Goal: Task Accomplishment & Management: Use online tool/utility

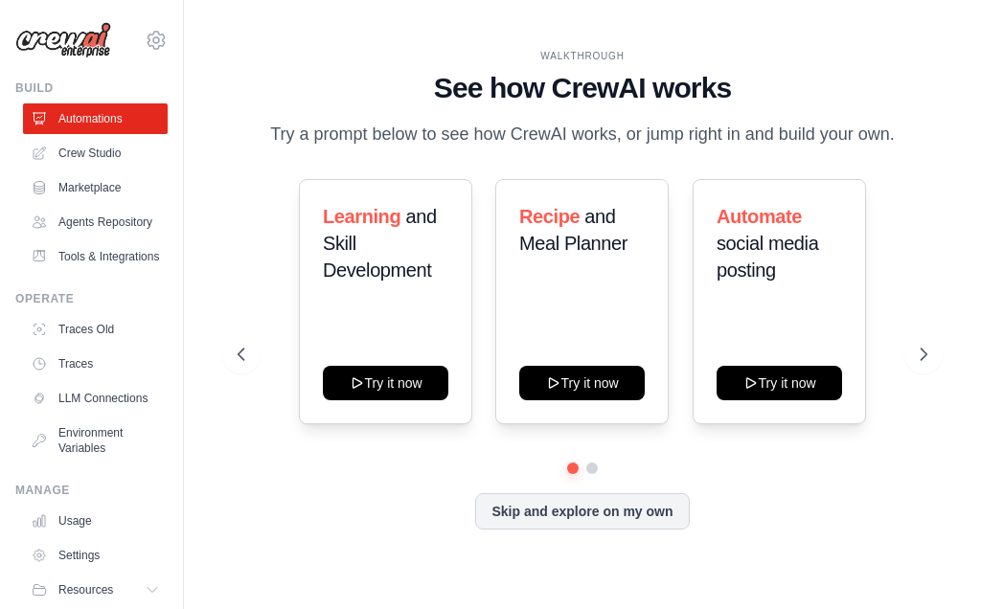
click at [949, 339] on div "WALKTHROUGH See how CrewAI works Try a prompt below to see how CrewAI works, or…" at bounding box center [583, 305] width 736 height 512
click at [924, 355] on icon at bounding box center [923, 354] width 19 height 19
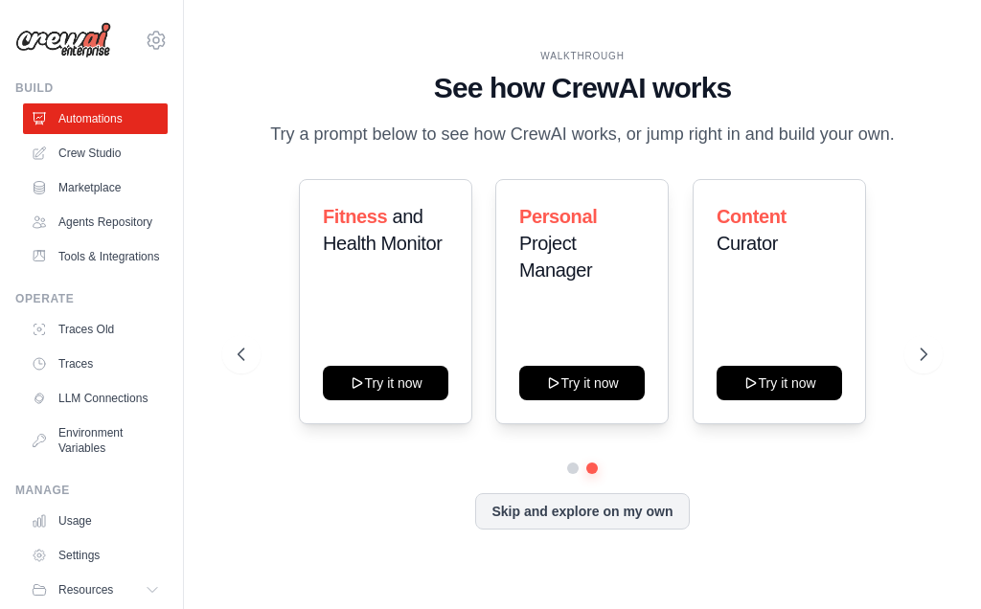
click at [927, 366] on button at bounding box center [923, 354] width 38 height 38
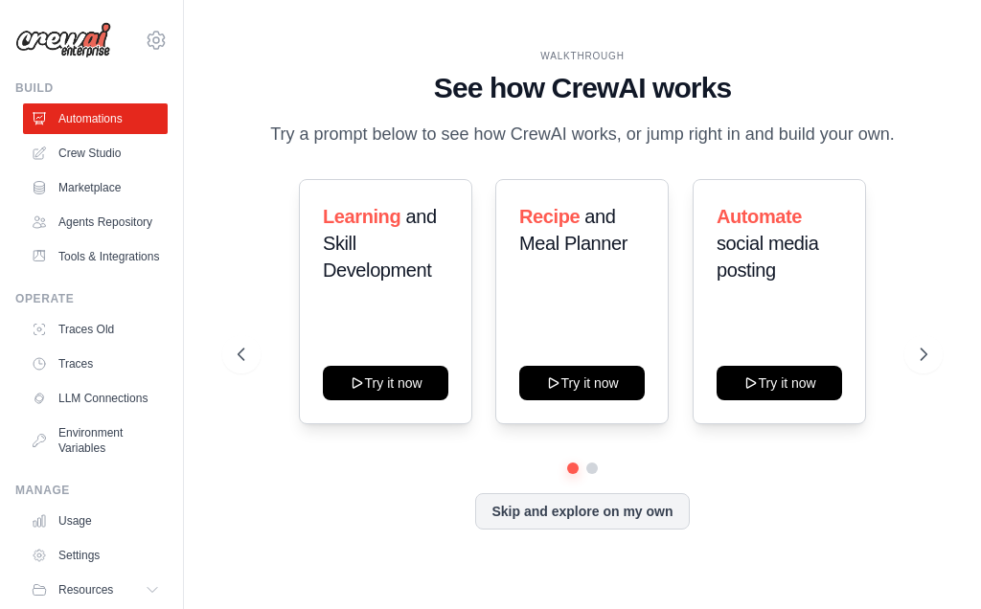
click at [392, 389] on button "Try it now" at bounding box center [385, 383] width 125 height 34
click at [102, 157] on link "Crew Studio" at bounding box center [95, 153] width 145 height 31
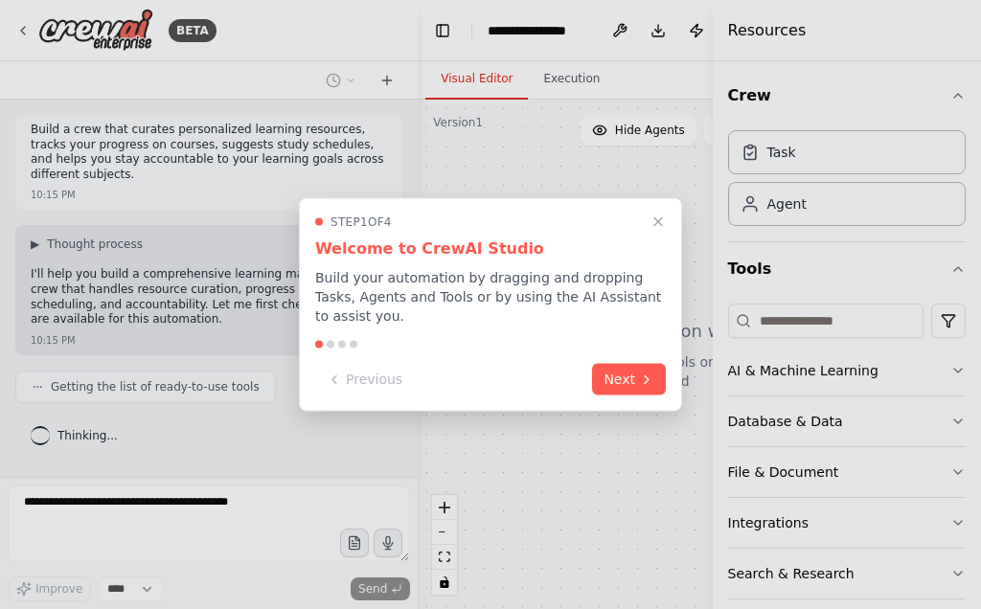
click at [624, 388] on button "Next" at bounding box center [629, 380] width 74 height 32
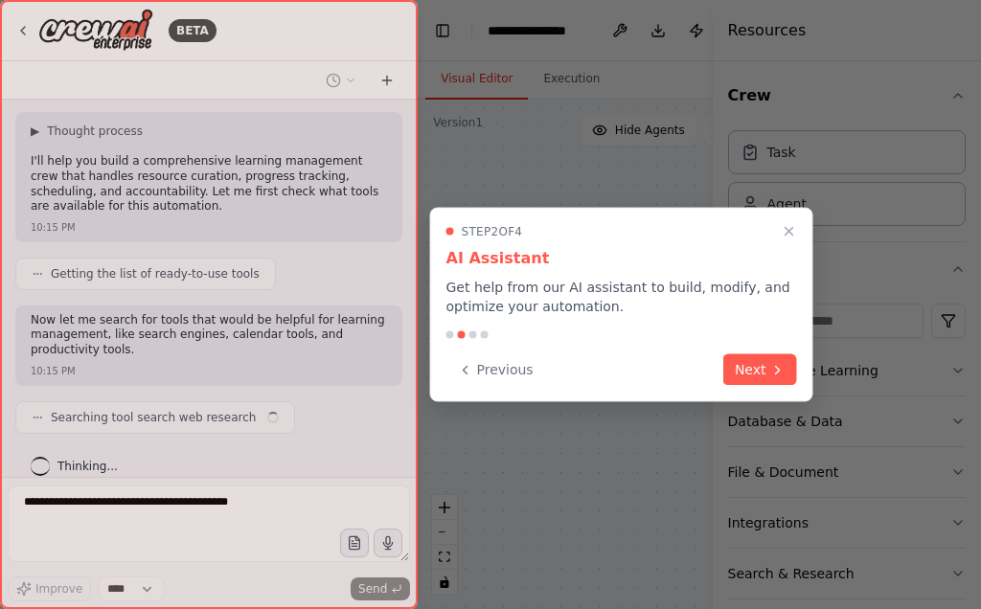
scroll to position [127, 0]
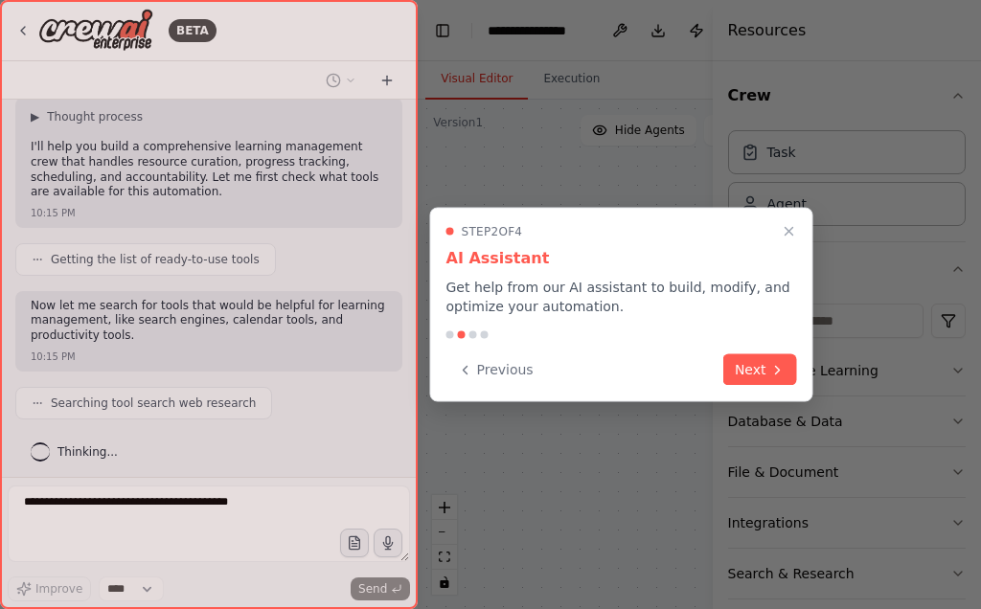
click at [755, 378] on button "Next" at bounding box center [760, 370] width 74 height 32
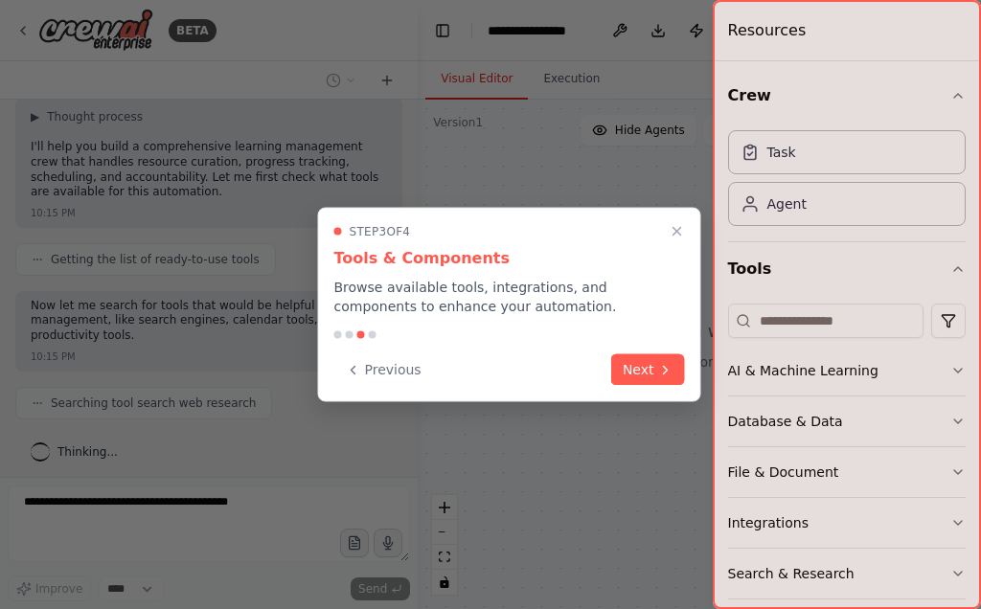
scroll to position [175, 0]
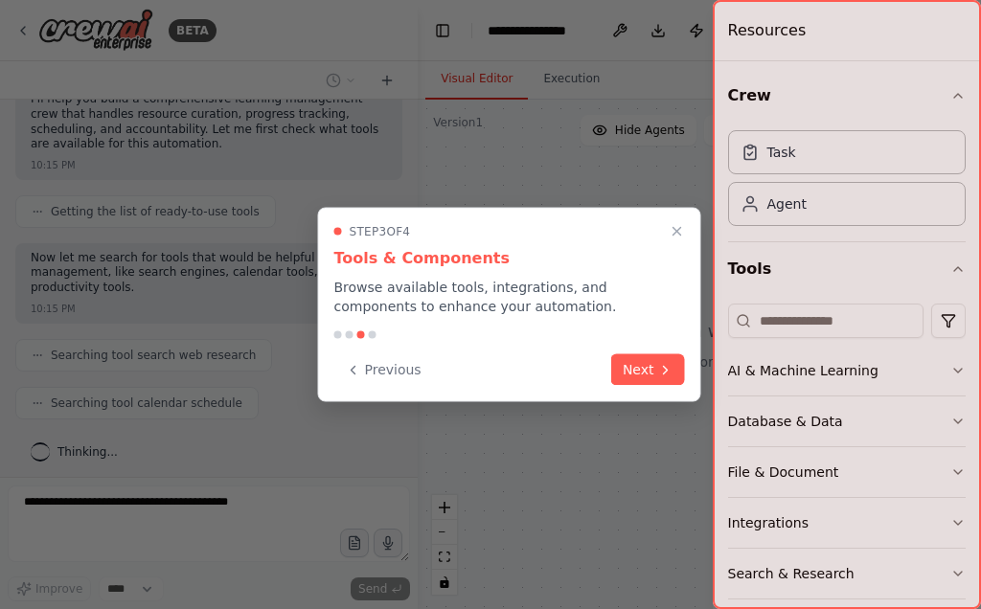
click at [646, 377] on button "Next" at bounding box center [648, 370] width 74 height 32
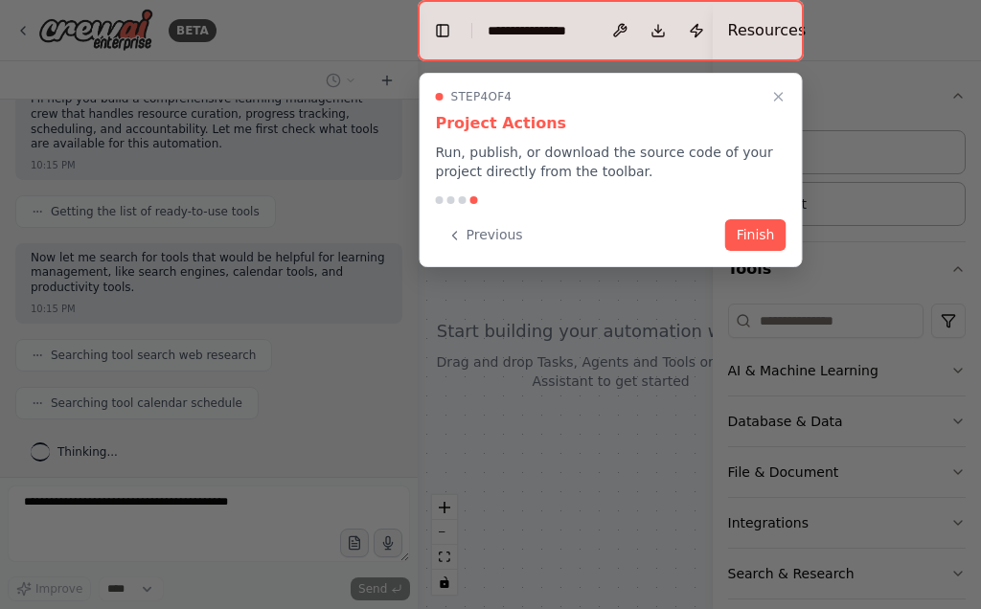
scroll to position [223, 0]
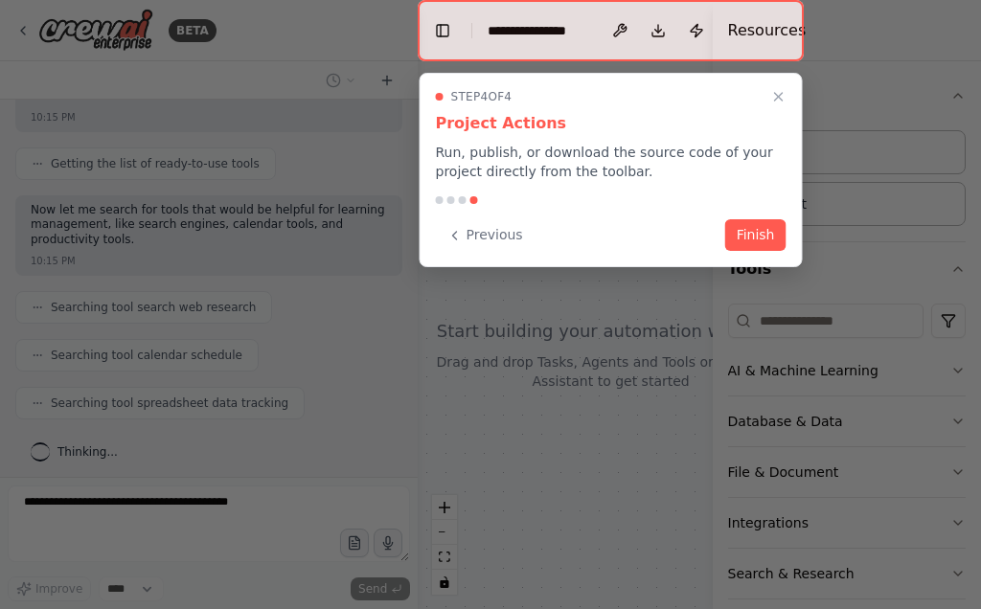
click at [732, 246] on button "Finish" at bounding box center [755, 235] width 61 height 32
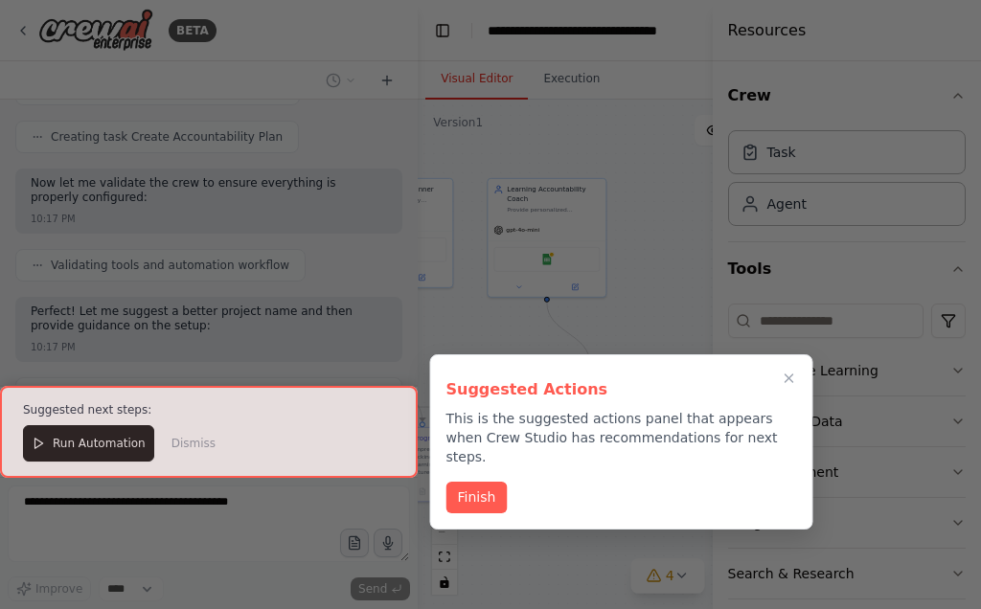
scroll to position [0, 0]
click at [503, 486] on button "Finish" at bounding box center [476, 498] width 61 height 32
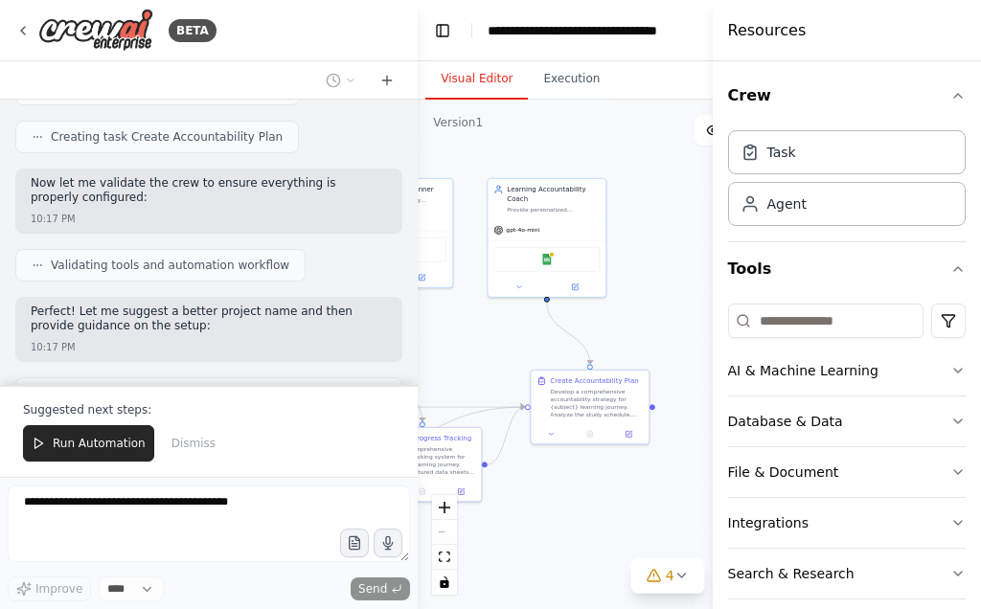
click at [125, 445] on span "Run Automation" at bounding box center [99, 443] width 93 height 15
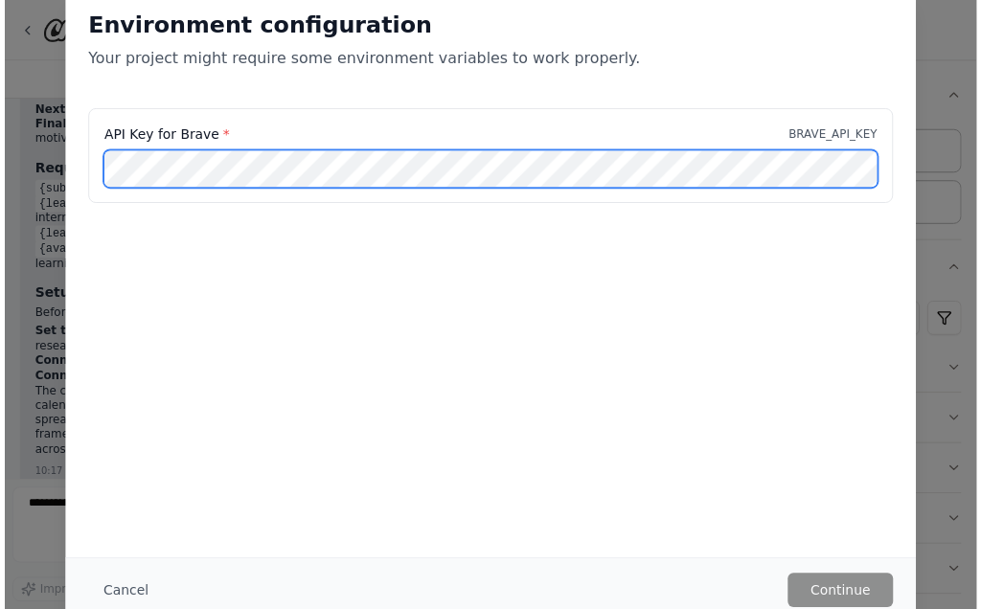
scroll to position [1876, 0]
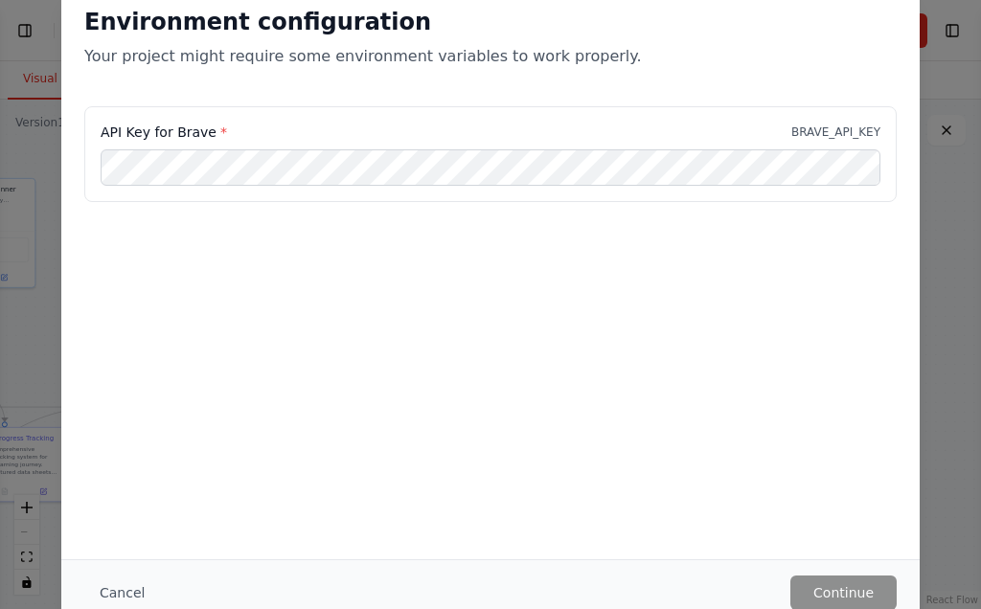
click at [120, 585] on button "Cancel" at bounding box center [122, 593] width 76 height 34
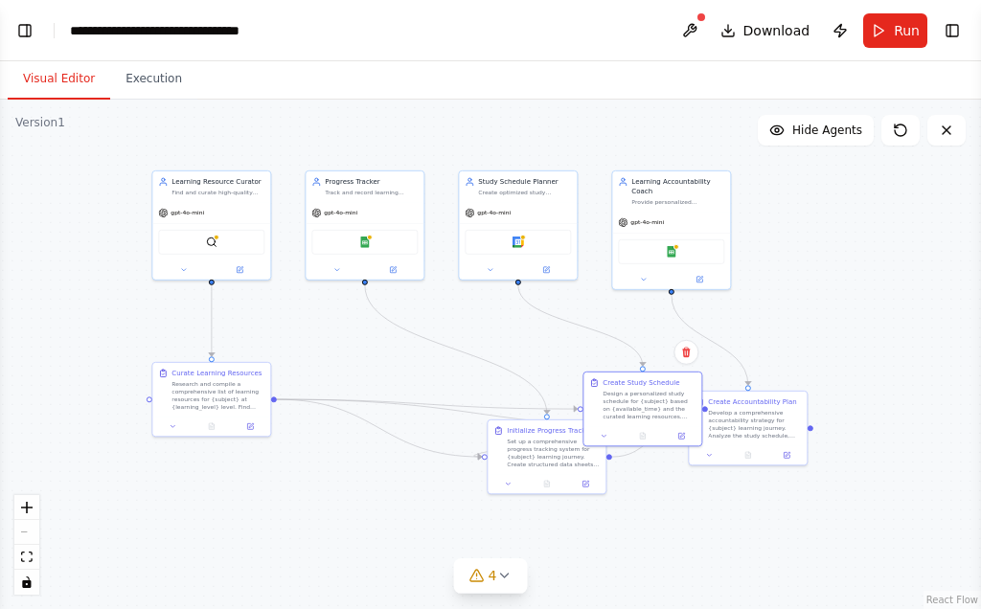
click at [151, 78] on button "Execution" at bounding box center [153, 79] width 87 height 40
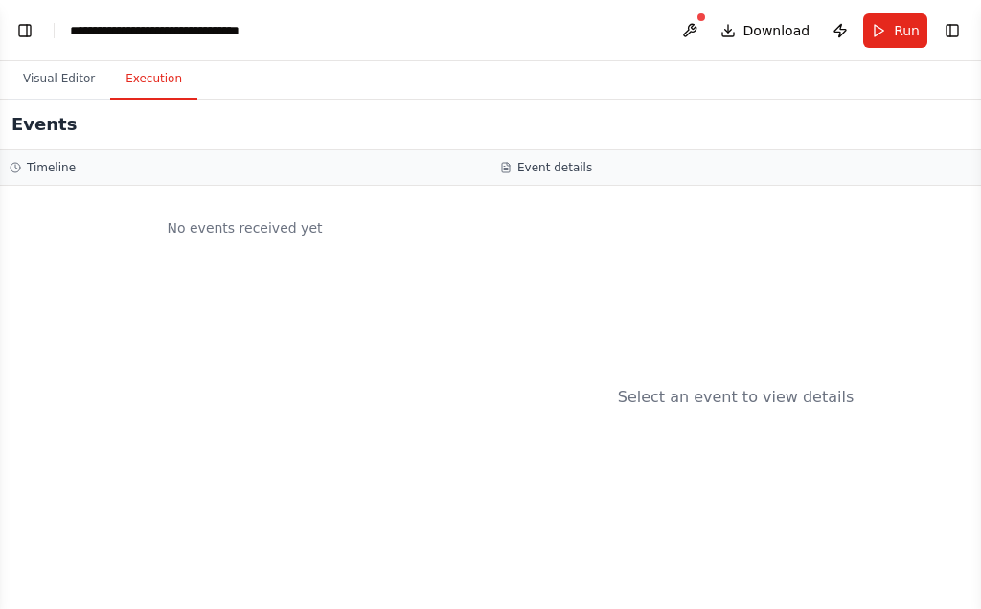
click at [747, 40] on button "Download" at bounding box center [765, 30] width 105 height 34
click at [910, 37] on span "Run" at bounding box center [907, 30] width 26 height 19
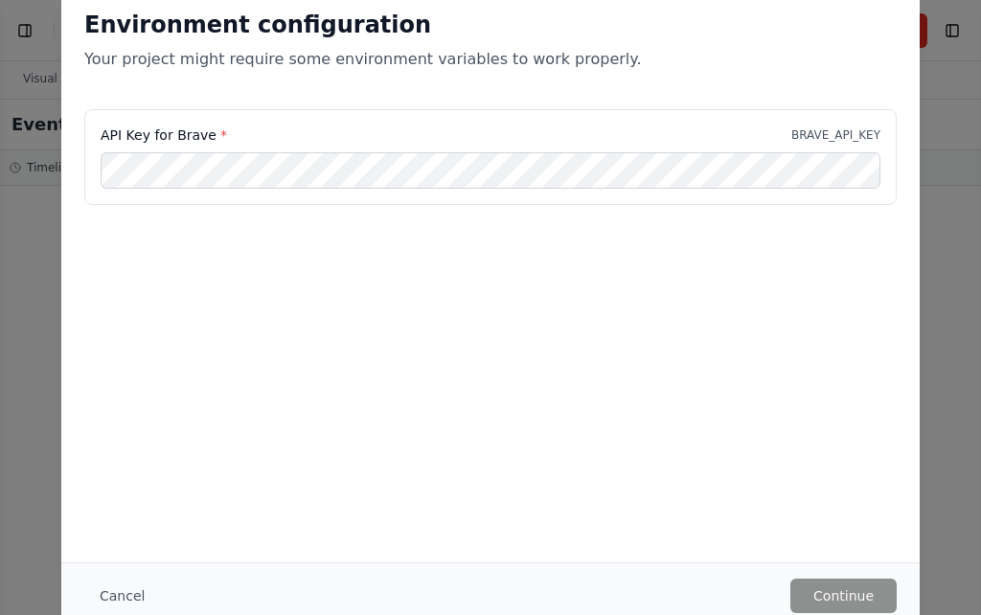
click at [810, 133] on p "BRAVE_API_KEY" at bounding box center [835, 134] width 89 height 15
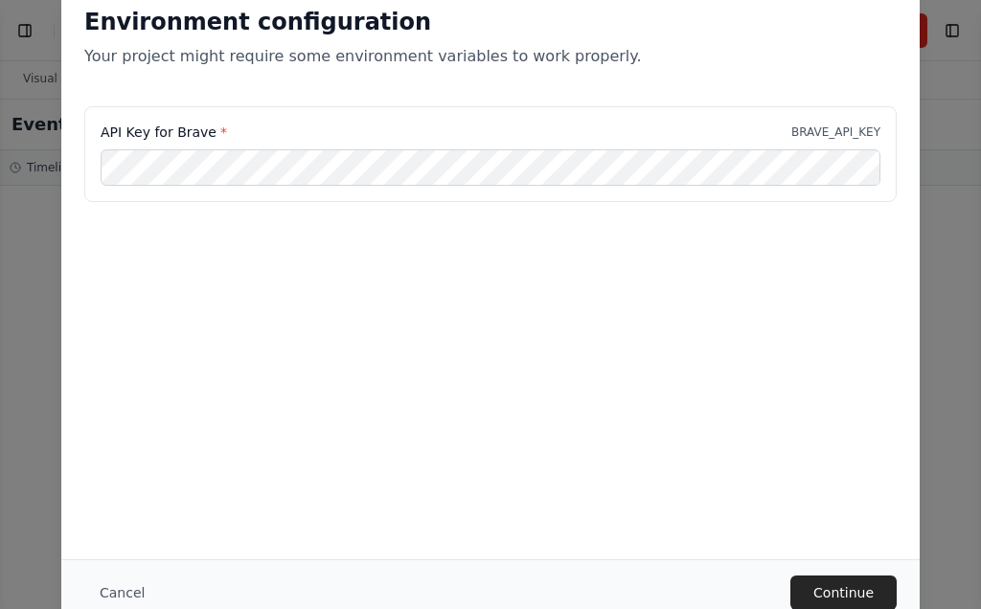
click at [865, 594] on button "Continue" at bounding box center [843, 593] width 106 height 34
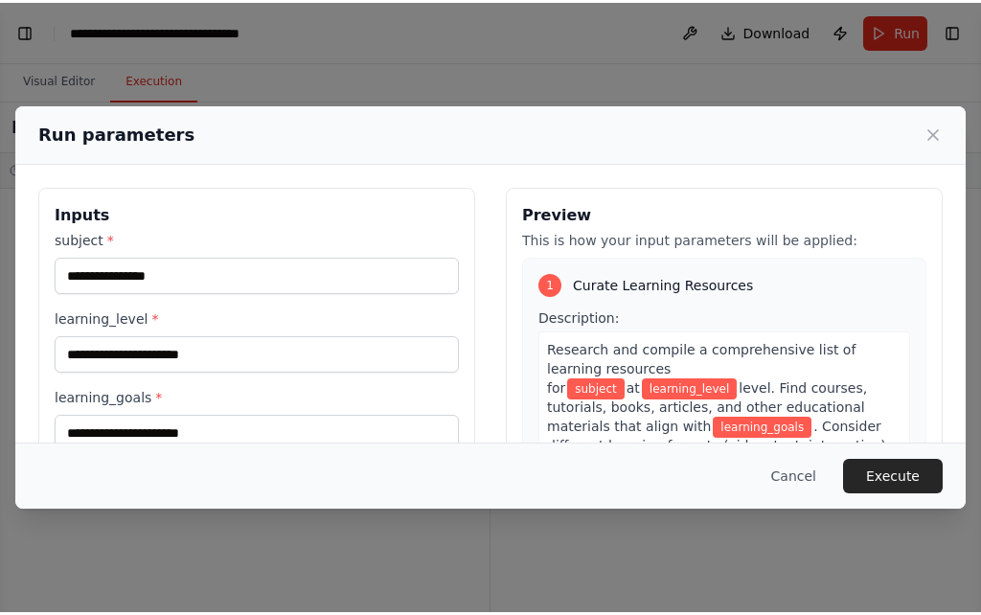
scroll to position [-6, 0]
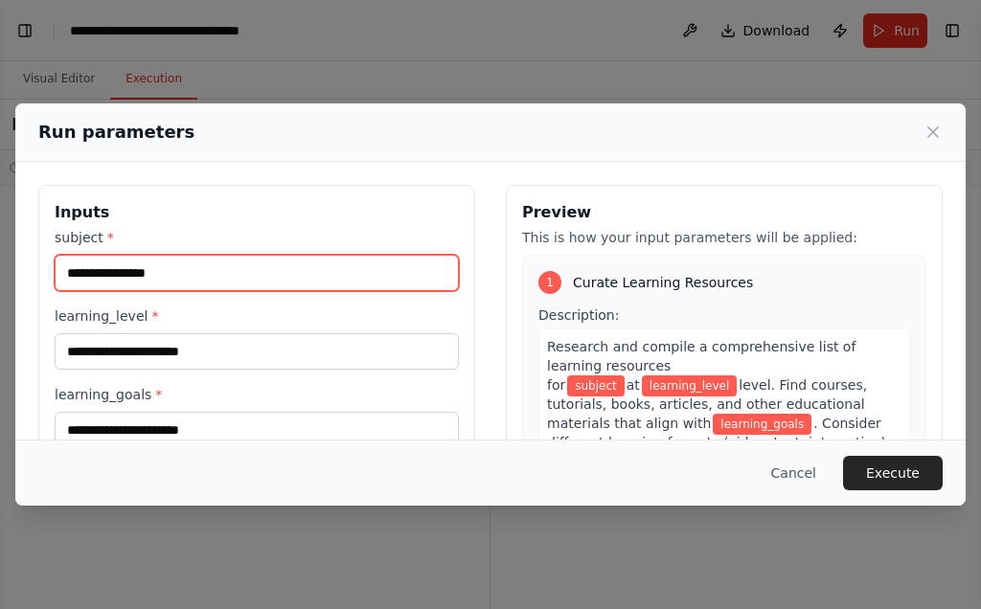
click at [205, 267] on input "subject *" at bounding box center [257, 273] width 404 height 36
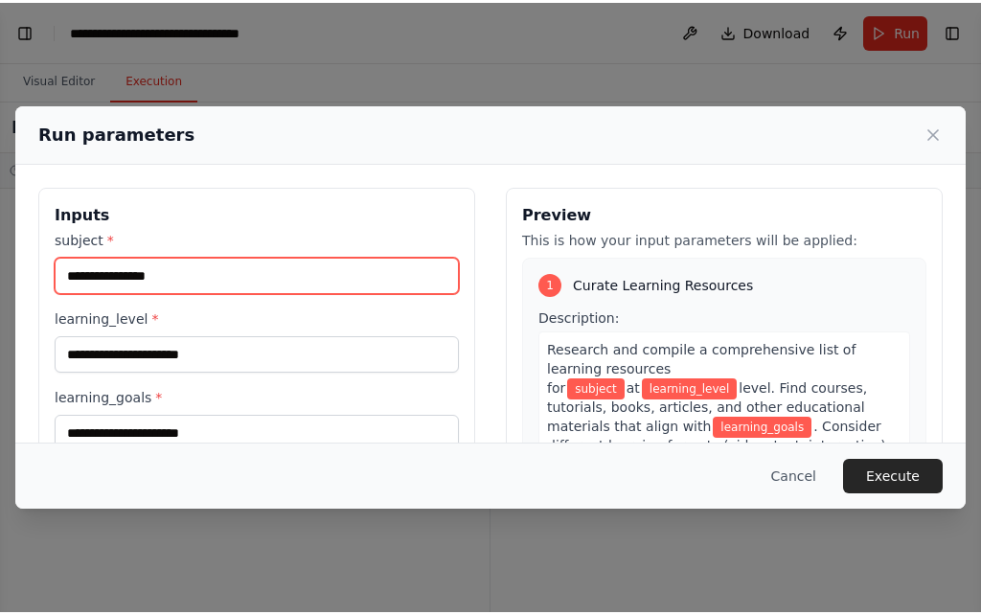
scroll to position [0, 0]
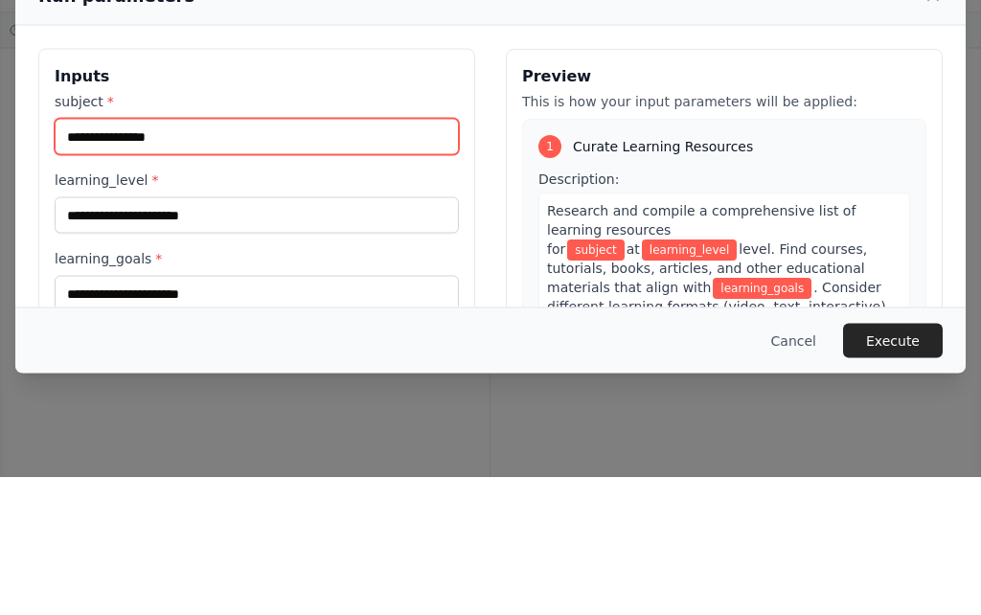
type input "*"
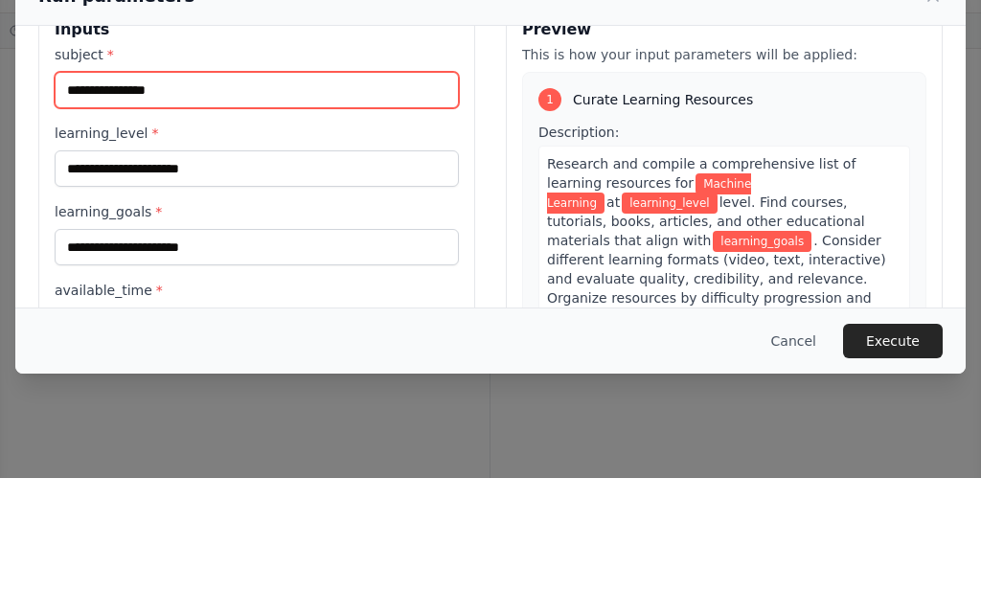
scroll to position [48, 0]
type input "**********"
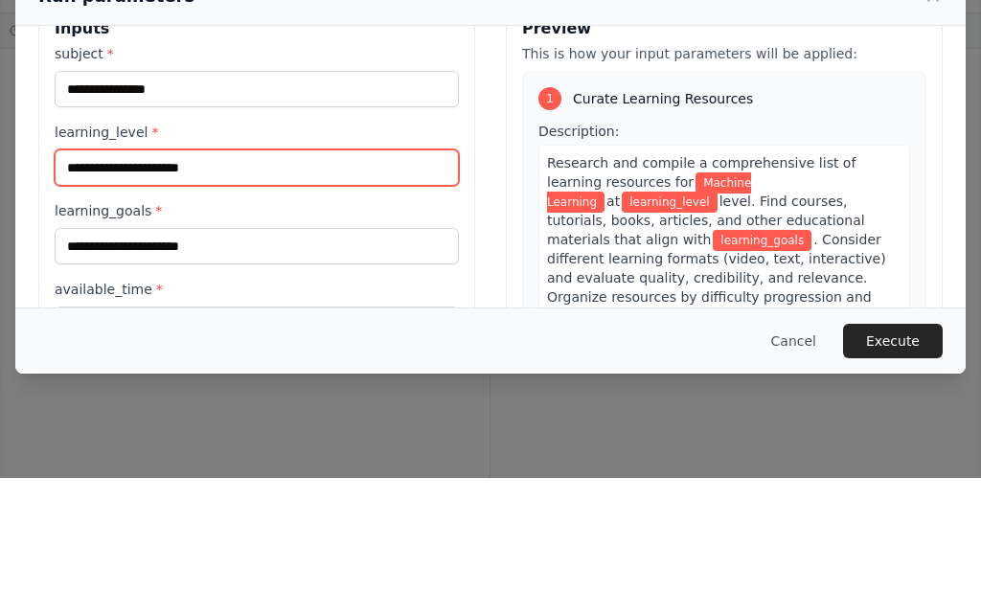
click at [290, 286] on input "learning_level *" at bounding box center [257, 304] width 404 height 36
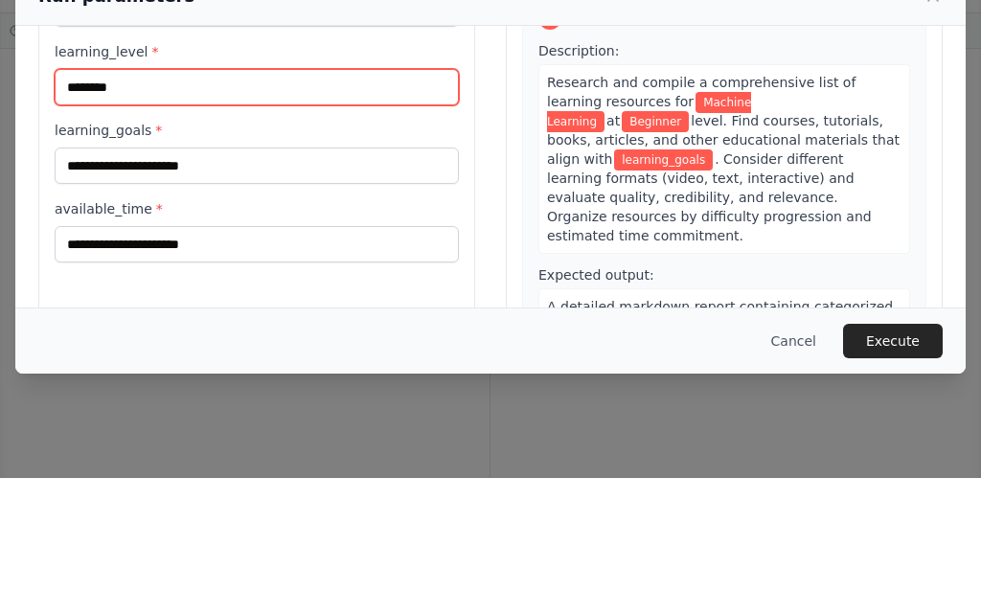
scroll to position [142, 0]
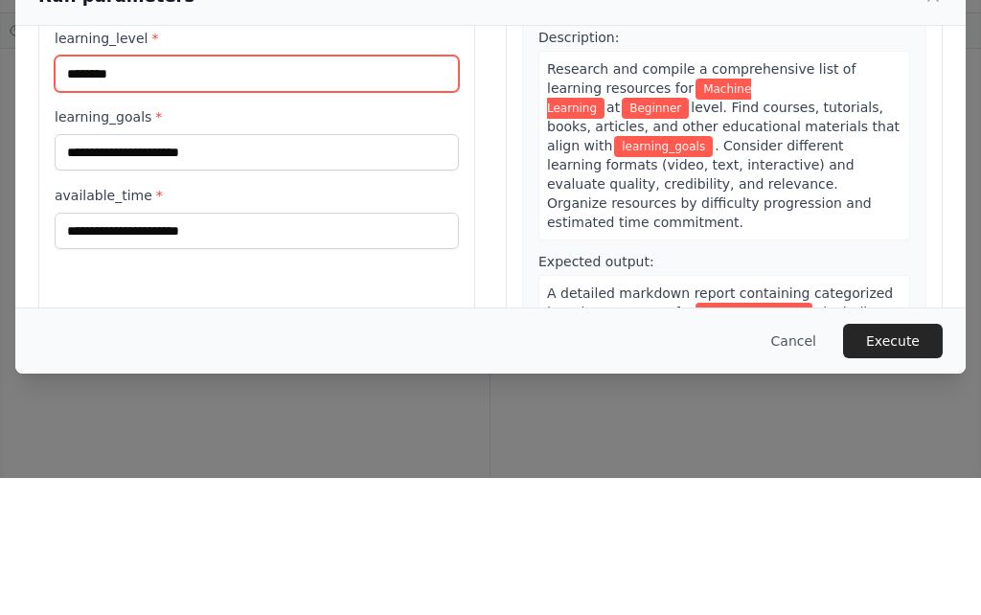
type input "********"
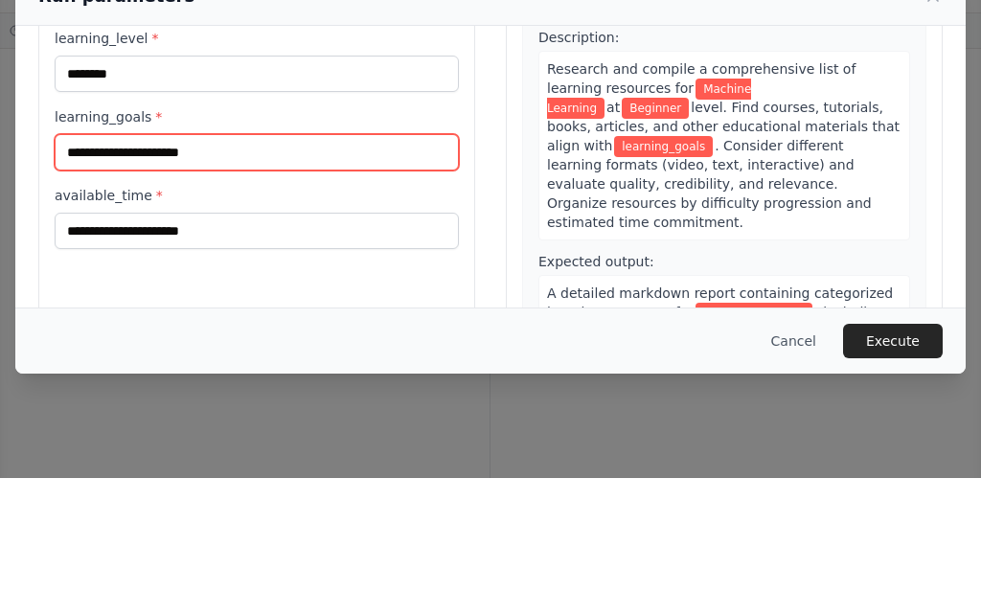
click at [280, 271] on input "learning_goals *" at bounding box center [257, 289] width 404 height 36
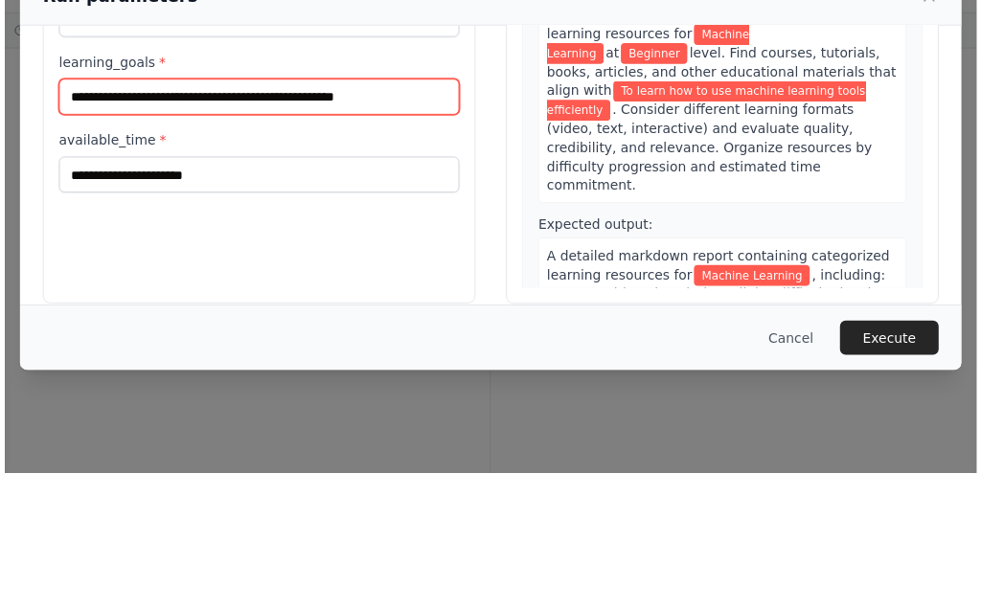
scroll to position [199, 0]
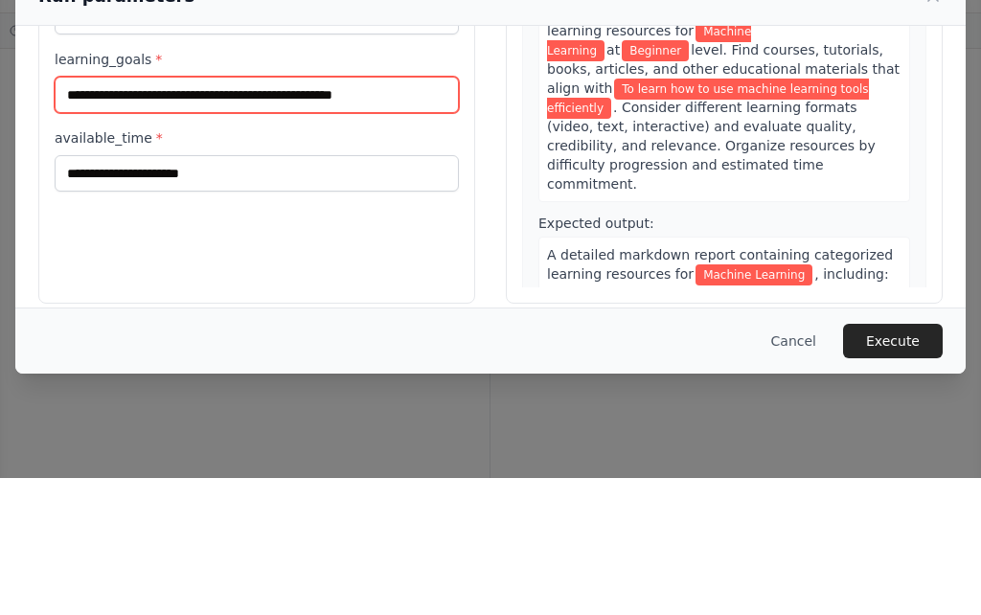
type input "**********"
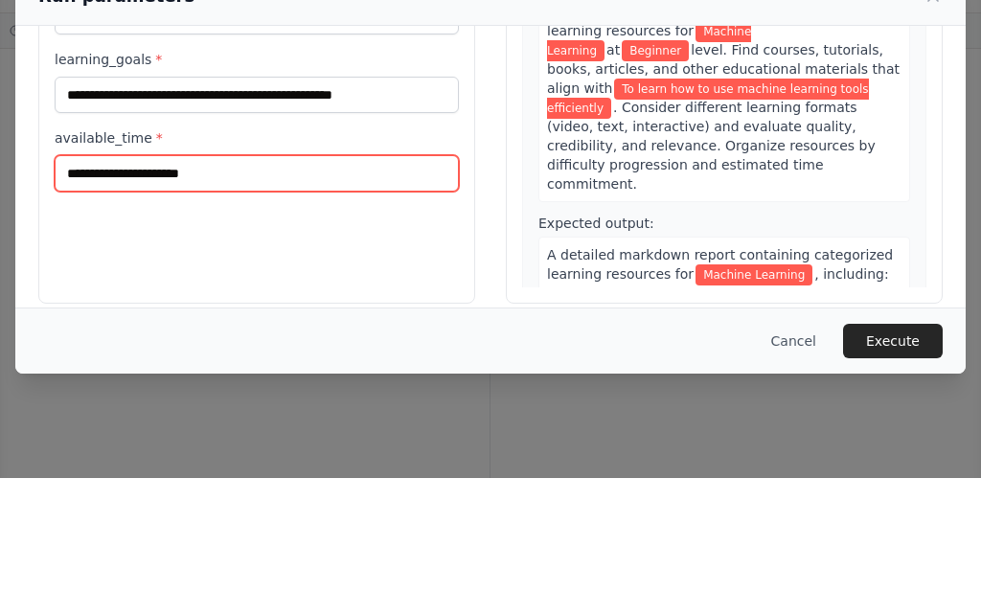
click at [307, 292] on input "available_time *" at bounding box center [257, 310] width 404 height 36
type input "*********"
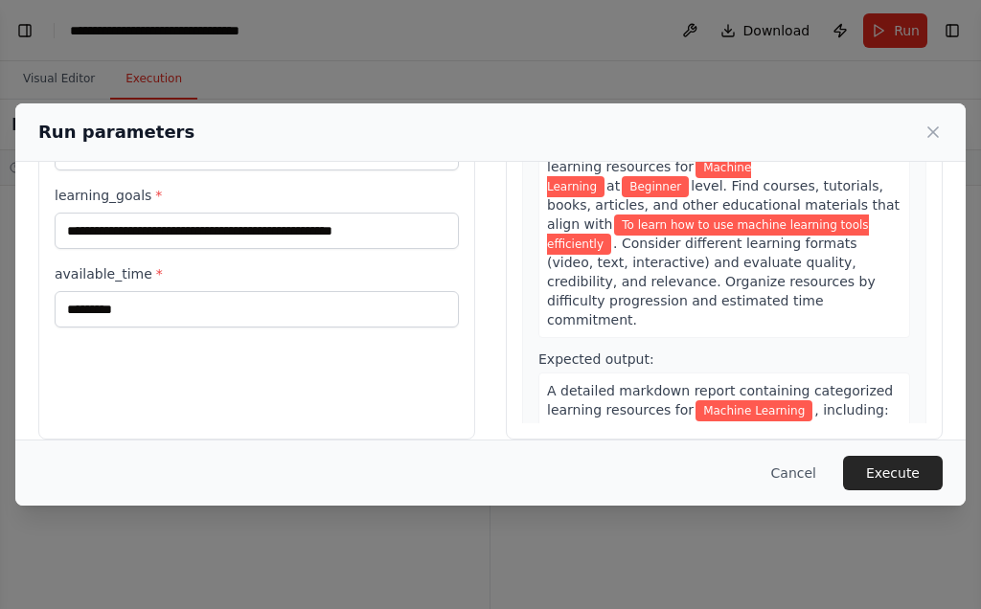
click at [901, 467] on button "Execute" at bounding box center [893, 473] width 100 height 34
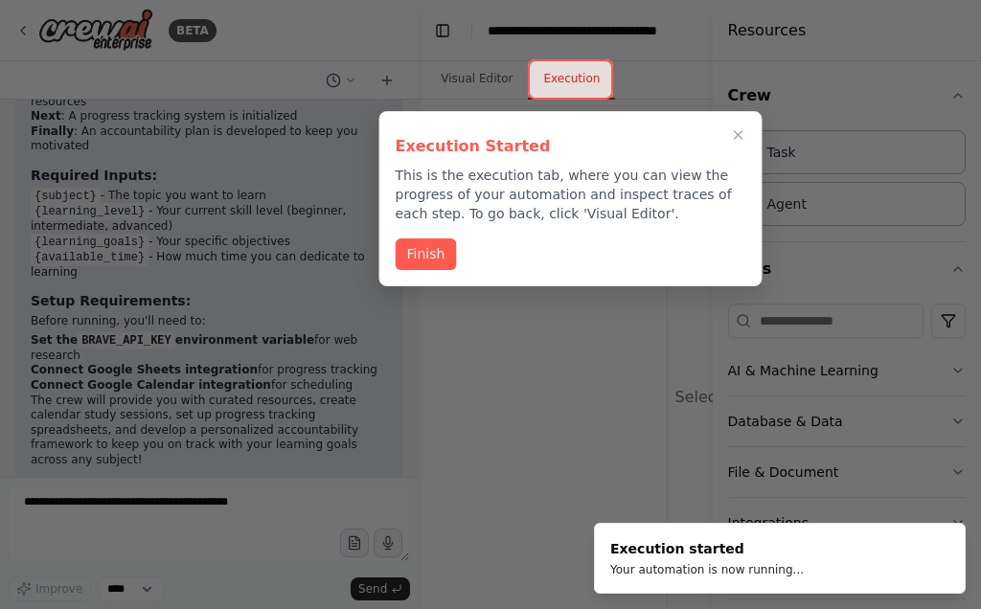
click at [424, 261] on button "Finish" at bounding box center [426, 255] width 61 height 32
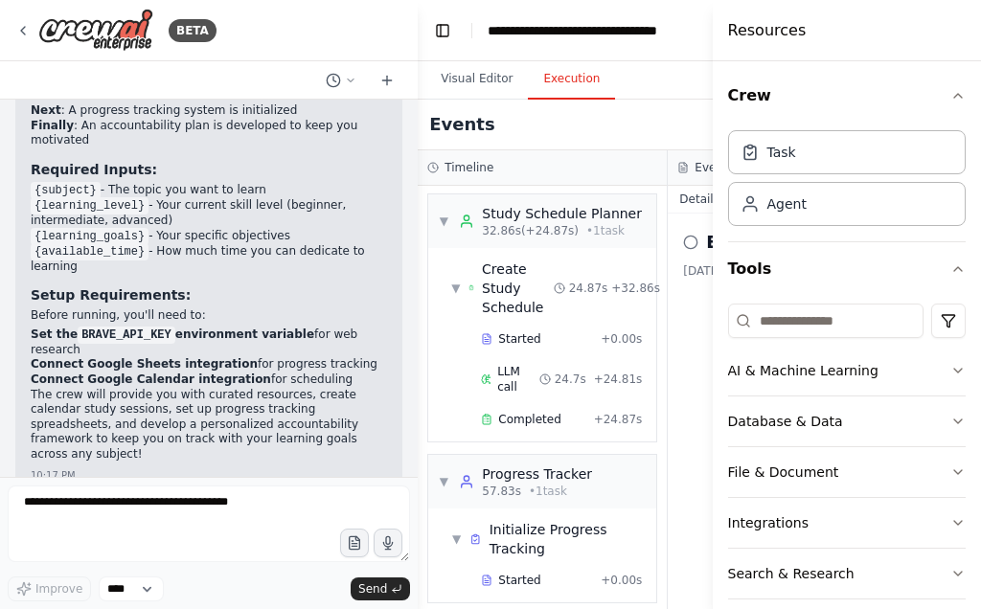
scroll to position [947, 0]
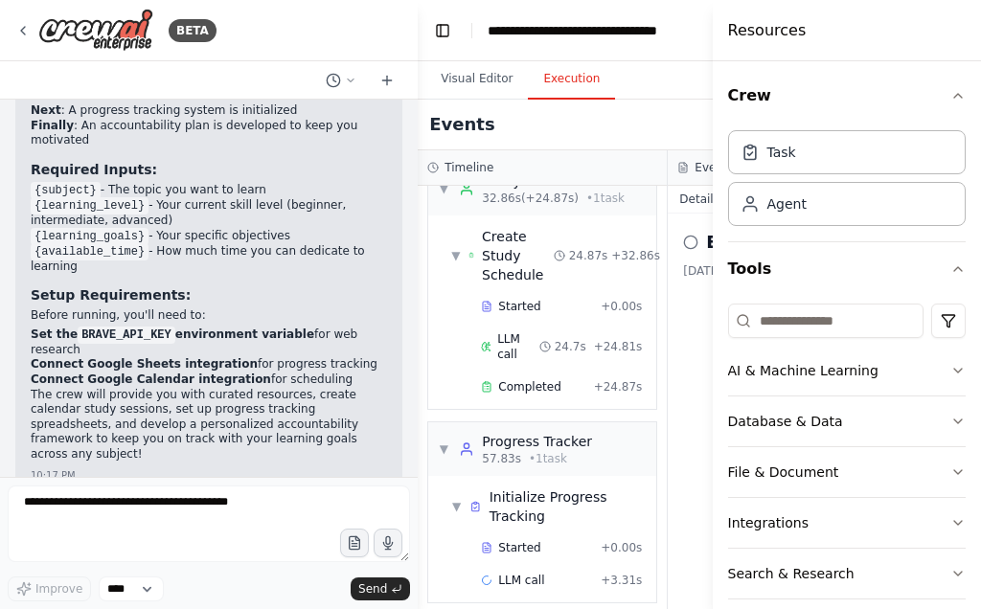
click at [501, 240] on div "Create Study Schedule" at bounding box center [518, 255] width 72 height 57
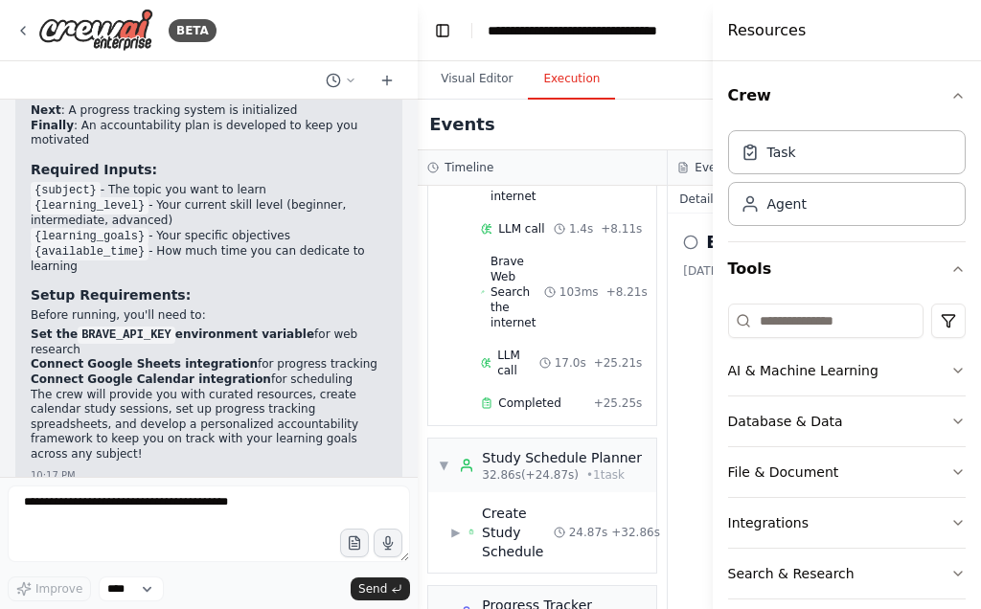
click at [504, 305] on span "Brave Web Search the internet" at bounding box center [518, 292] width 54 height 77
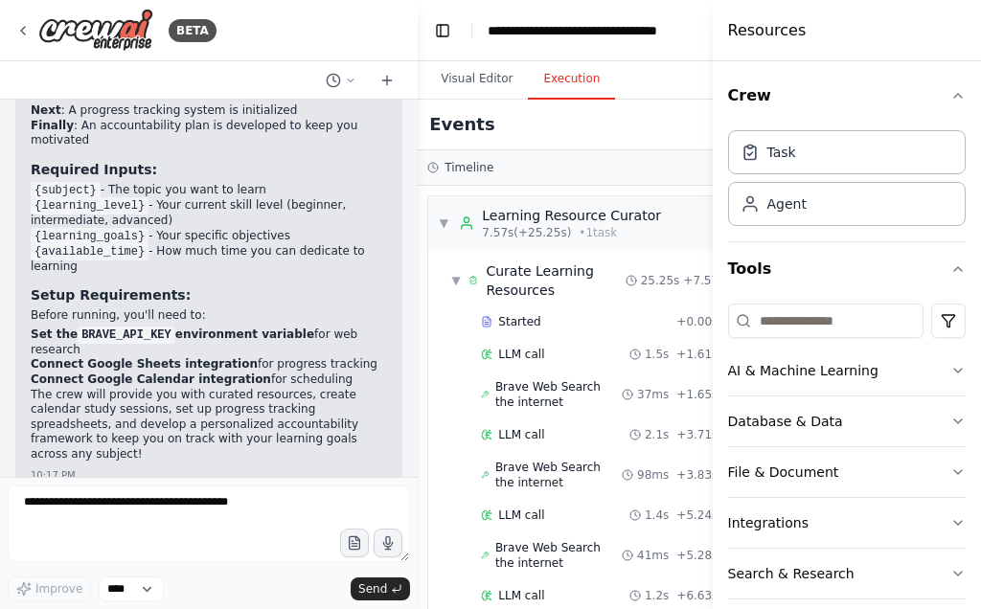
scroll to position [0, 0]
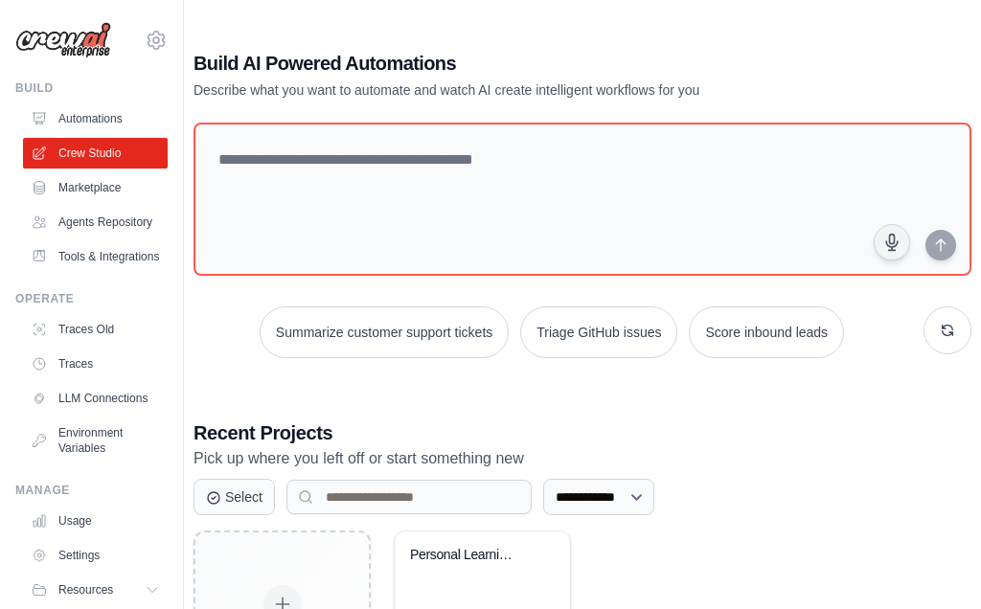
click at [115, 198] on link "Marketplace" at bounding box center [95, 187] width 145 height 31
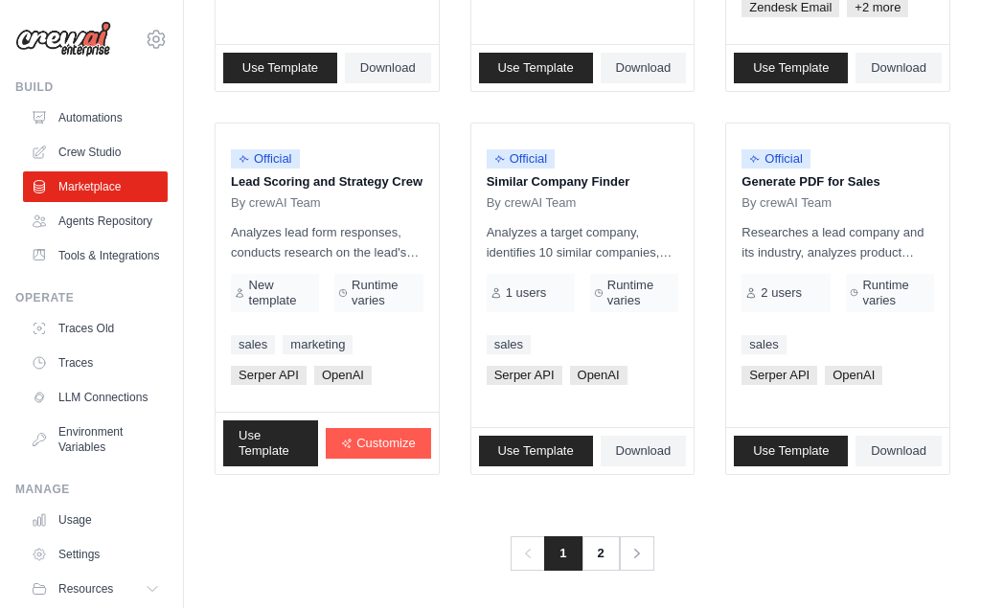
scroll to position [1293, 0]
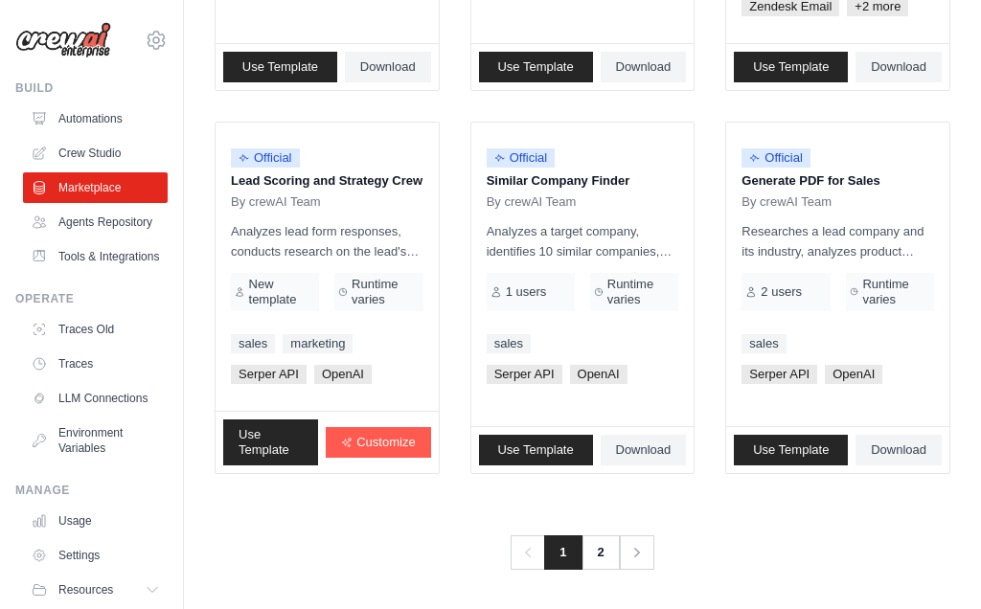
click at [608, 545] on link "2" at bounding box center [601, 553] width 38 height 34
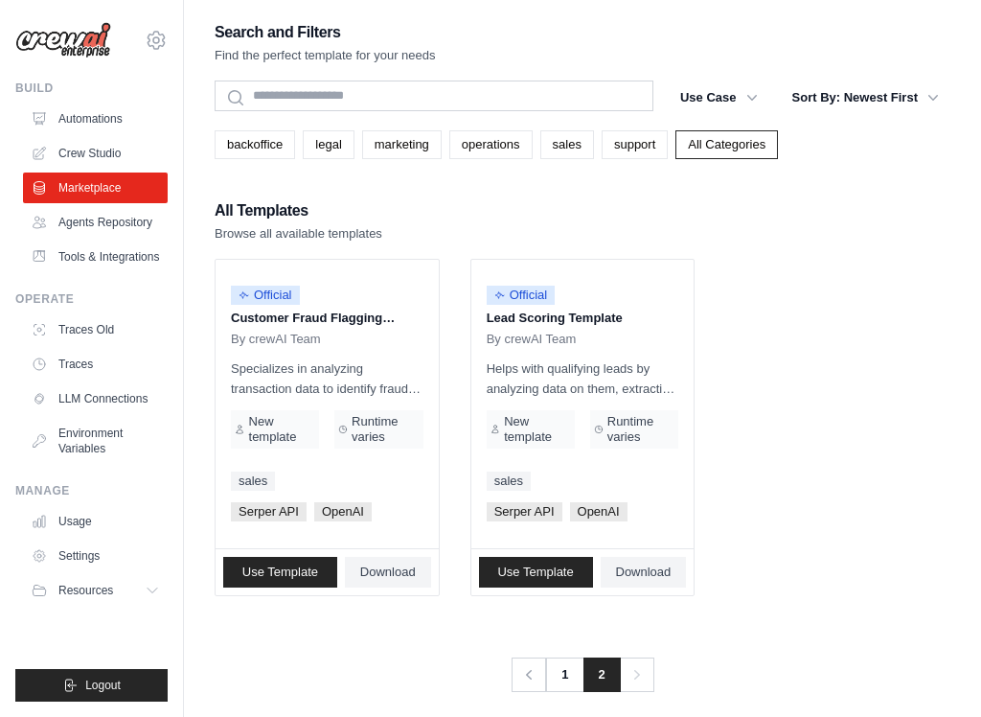
click at [559, 608] on link "1" at bounding box center [564, 674] width 38 height 34
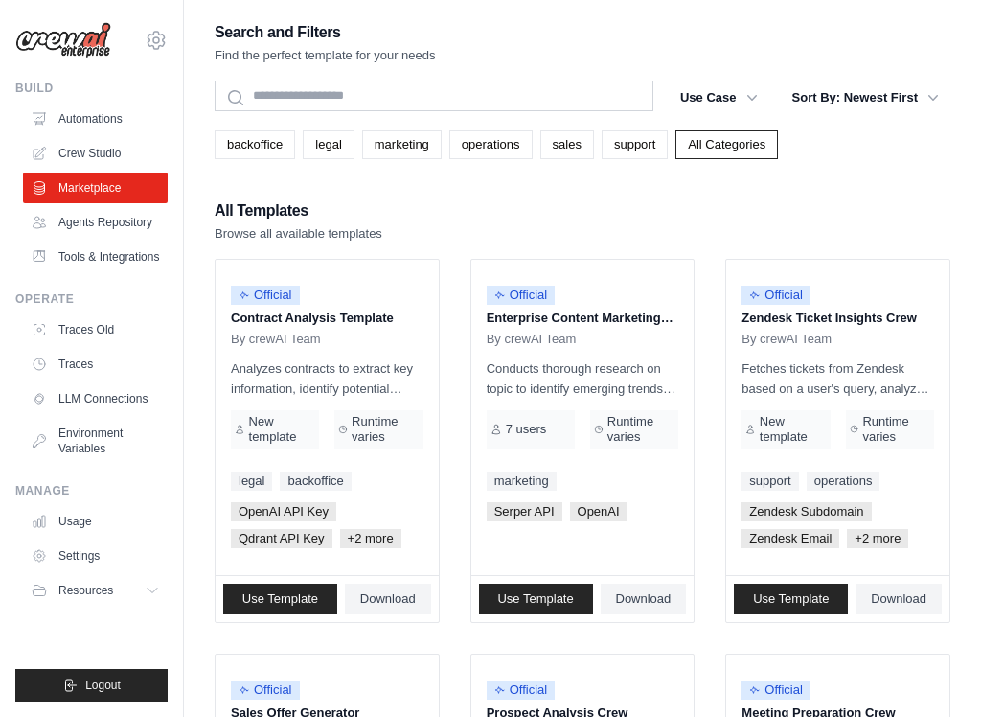
click at [137, 227] on link "Agents Repository" at bounding box center [95, 222] width 145 height 31
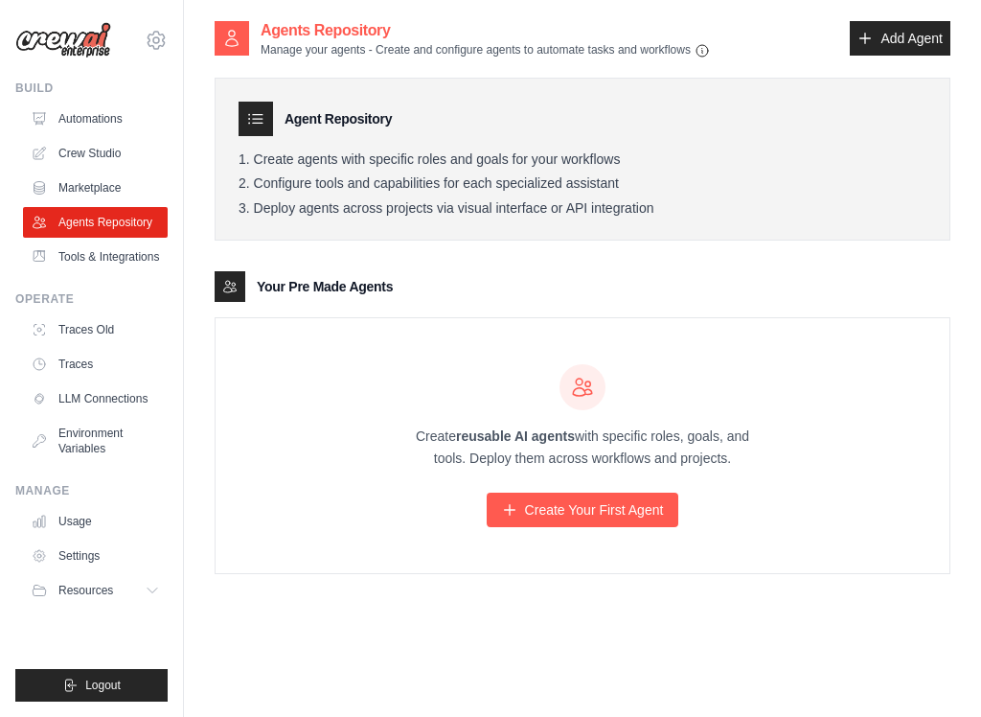
click at [128, 259] on link "Tools & Integrations" at bounding box center [95, 256] width 145 height 31
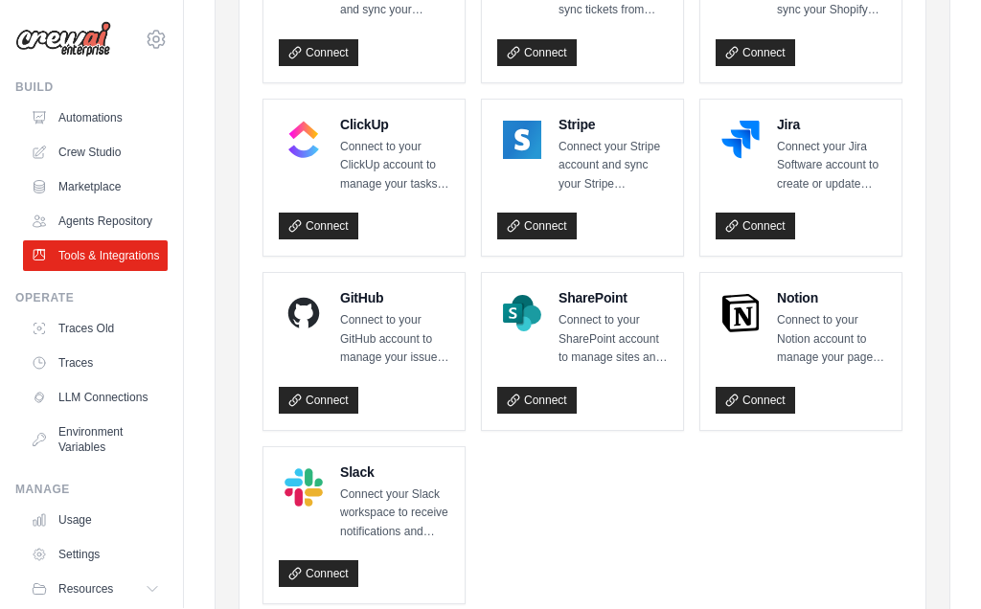
scroll to position [1208, 0]
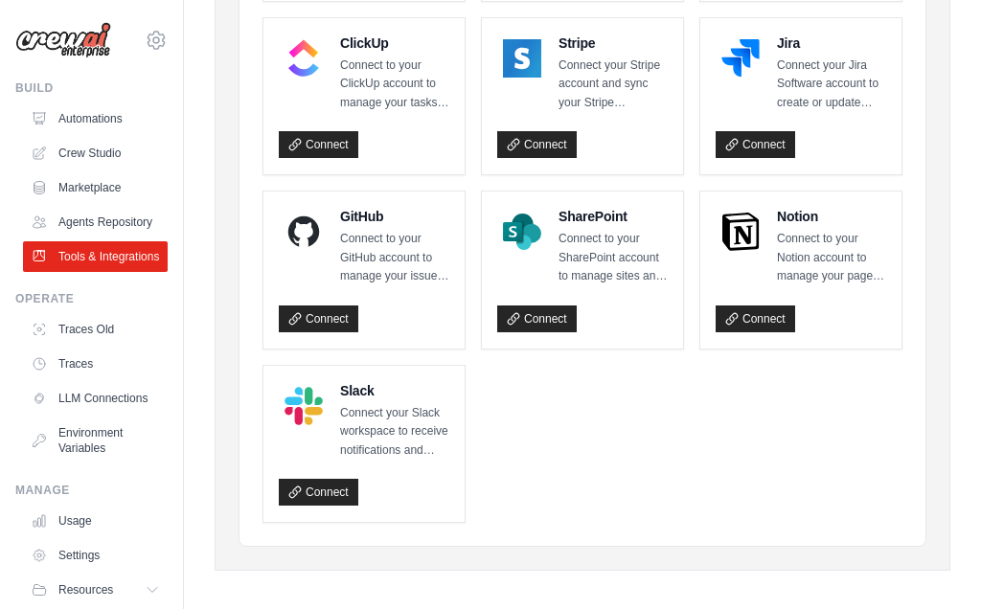
click at [108, 331] on link "Traces Old" at bounding box center [95, 329] width 145 height 31
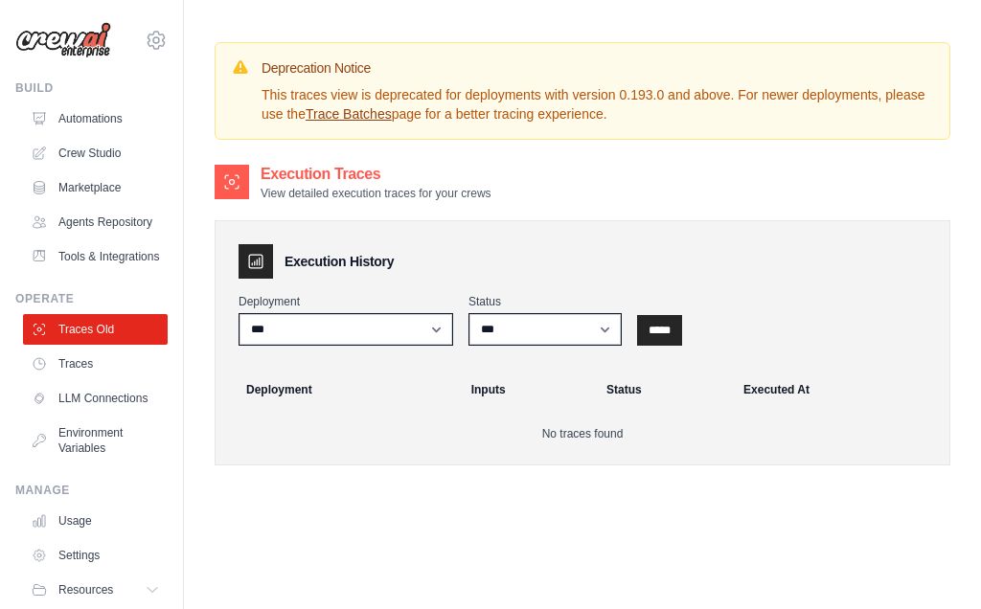
click at [116, 362] on link "Traces" at bounding box center [95, 364] width 145 height 31
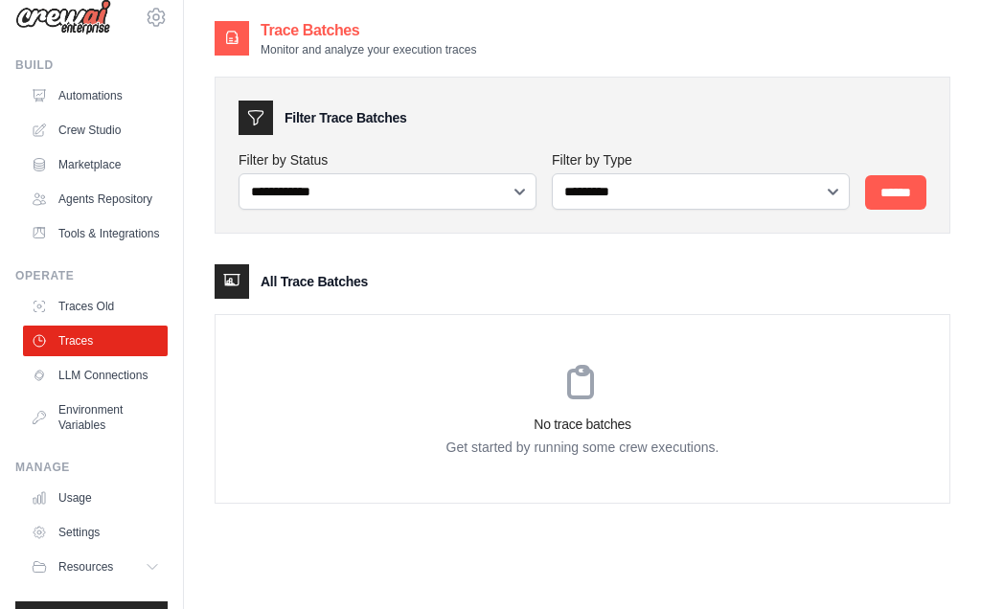
click at [122, 131] on link "Crew Studio" at bounding box center [95, 130] width 145 height 31
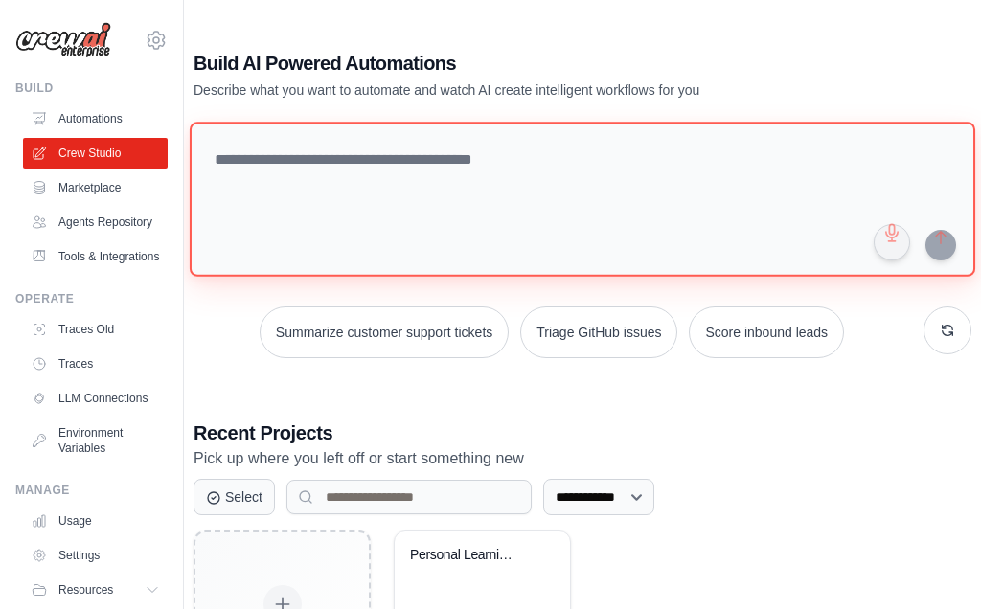
click at [335, 178] on textarea at bounding box center [583, 199] width 786 height 155
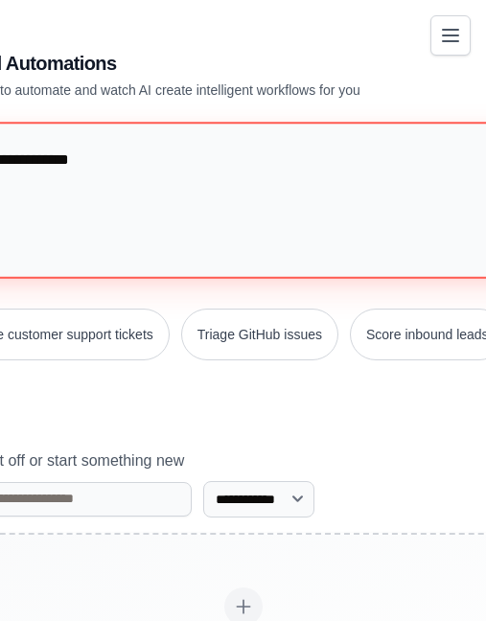
click at [200, 180] on textarea "**********" at bounding box center [246, 200] width 793 height 156
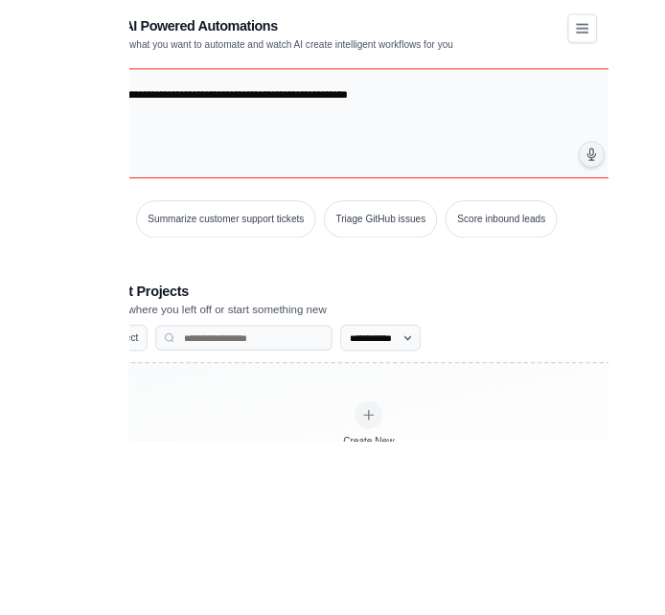
scroll to position [115, 0]
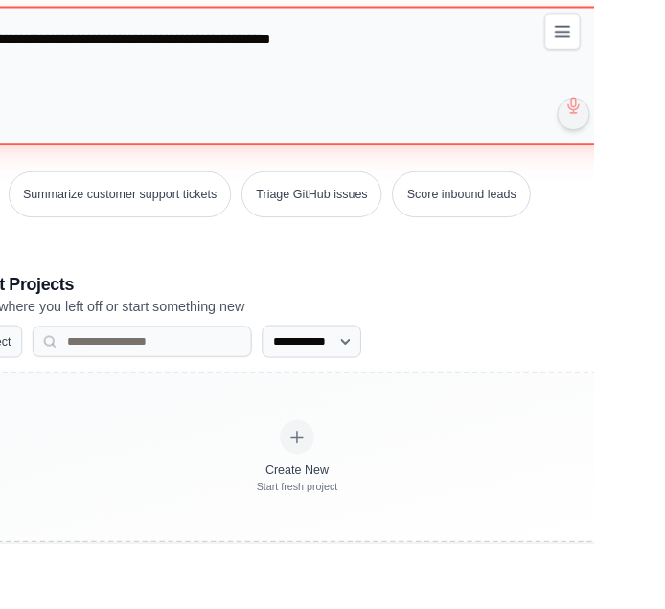
click at [672, 110] on textarea "**********" at bounding box center [333, 84] width 786 height 155
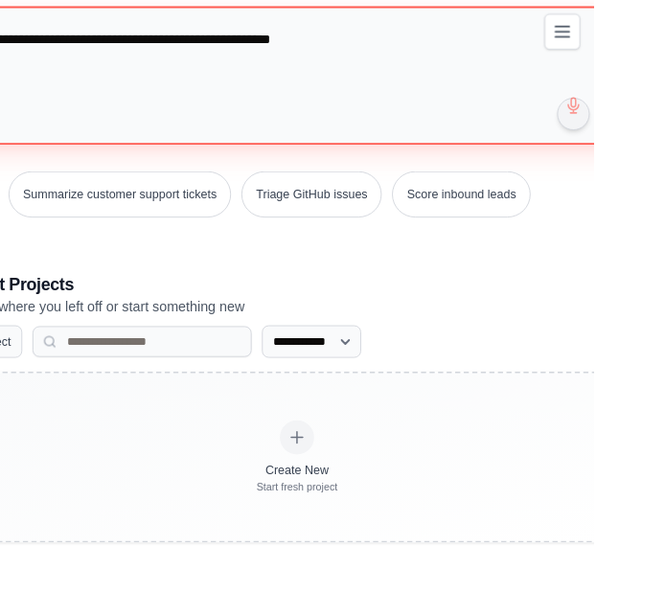
type textarea "**********"
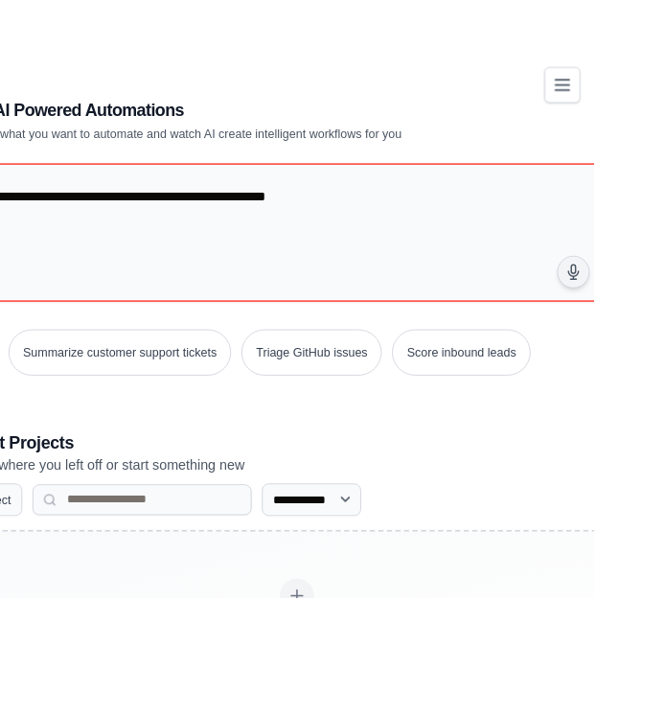
scroll to position [0, 0]
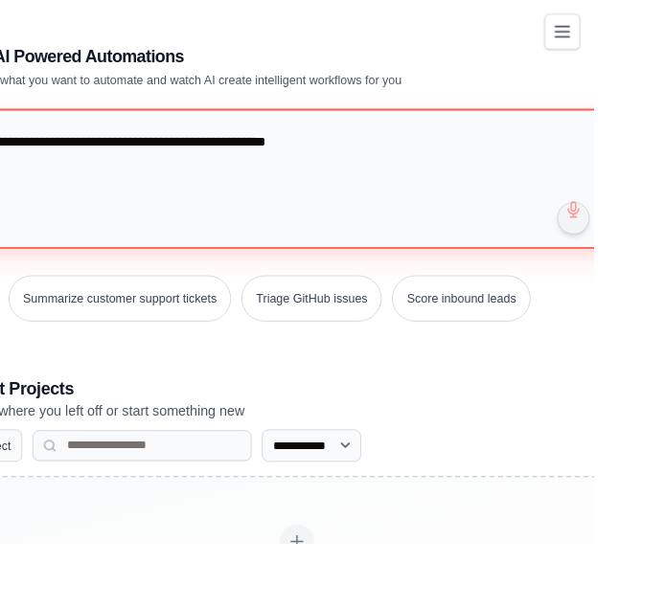
click at [496, 226] on textarea "**********" at bounding box center [336, 200] width 793 height 156
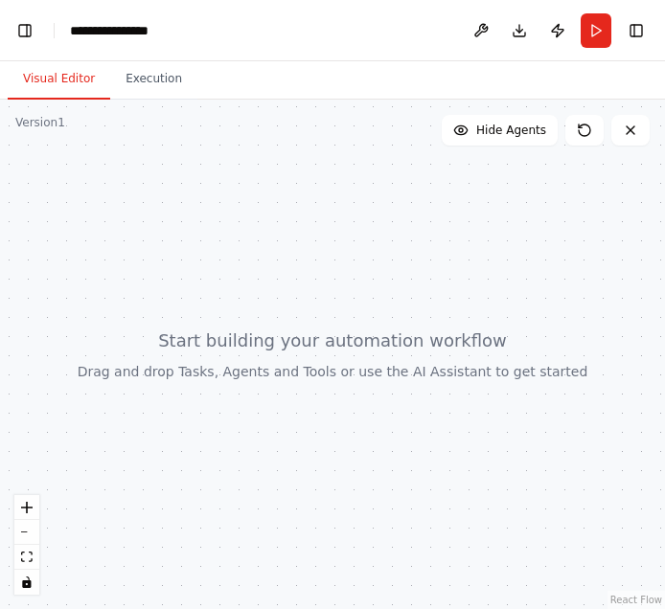
click at [160, 87] on button "Execution" at bounding box center [153, 79] width 87 height 40
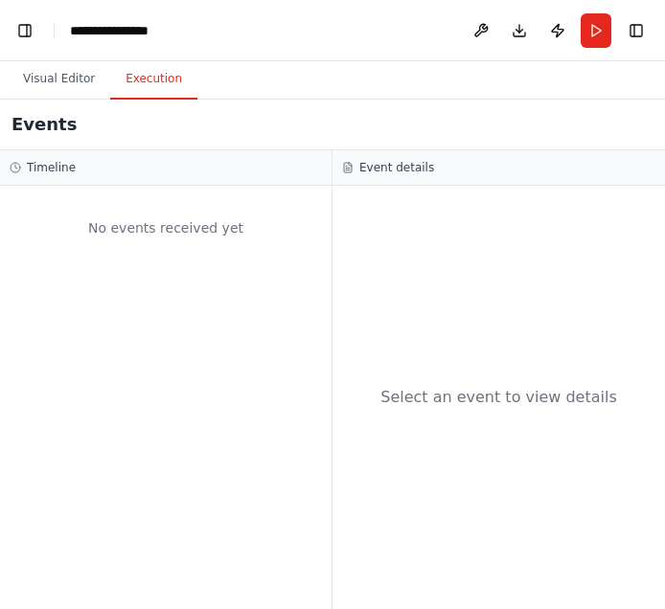
click at [77, 90] on button "Visual Editor" at bounding box center [59, 79] width 103 height 40
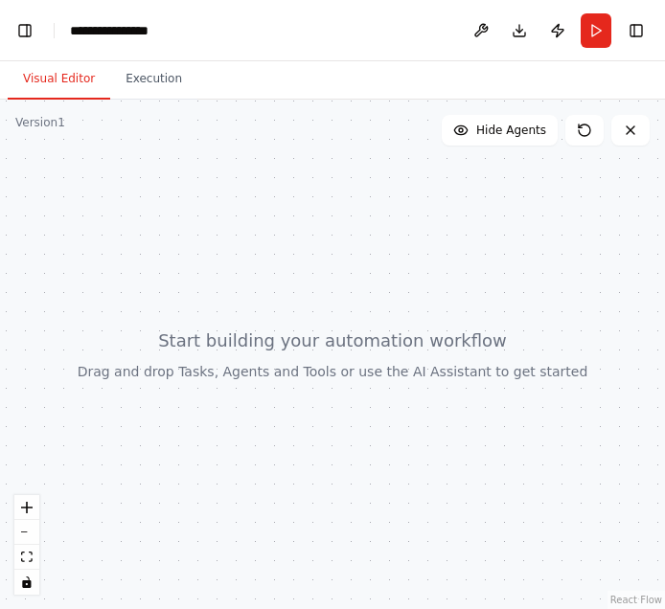
click at [461, 34] on header "**********" at bounding box center [332, 30] width 665 height 61
click at [485, 35] on button "Publish" at bounding box center [557, 30] width 31 height 34
